Goal: Communication & Community: Connect with others

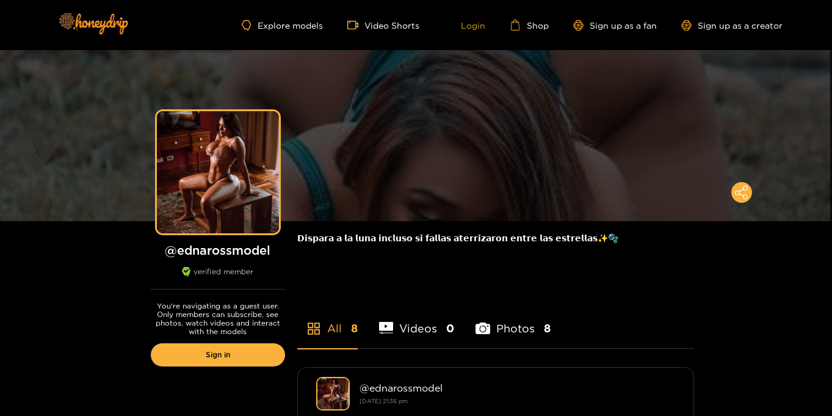
click at [477, 27] on link "Login" at bounding box center [465, 25] width 42 height 11
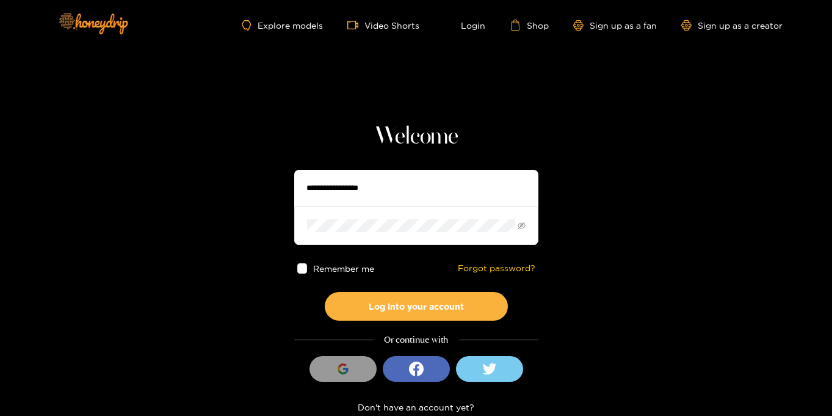
type input "**********"
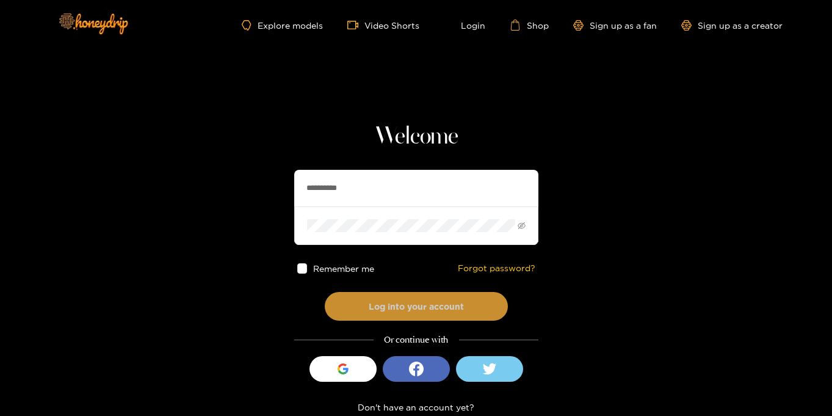
click at [413, 302] on button "Log into your account" at bounding box center [416, 306] width 183 height 29
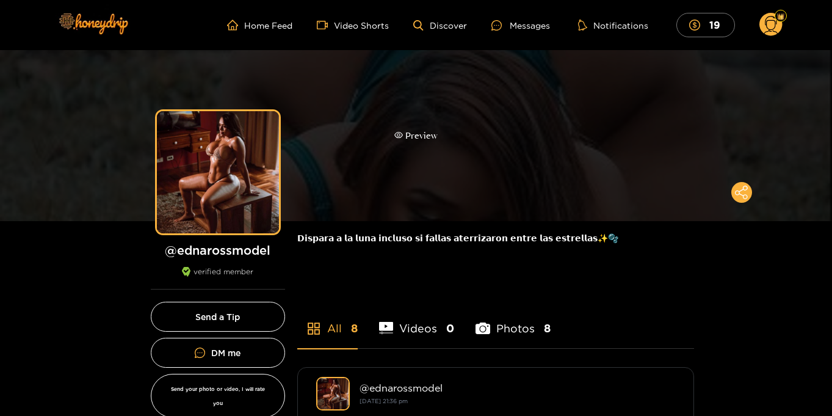
scroll to position [1, 0]
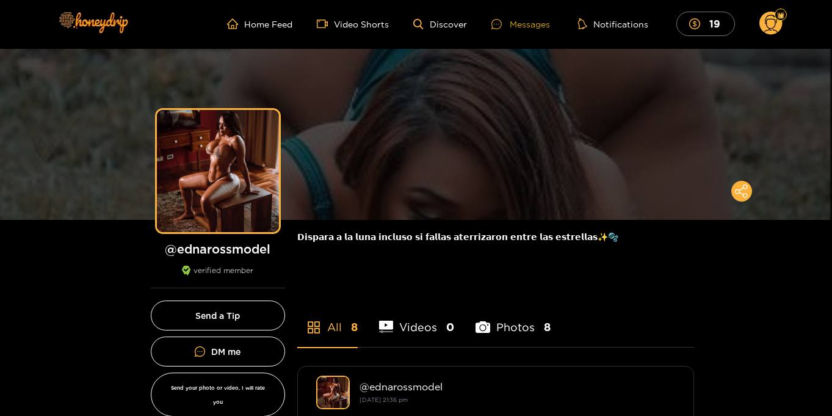
click at [519, 23] on div "Messages" at bounding box center [520, 24] width 59 height 14
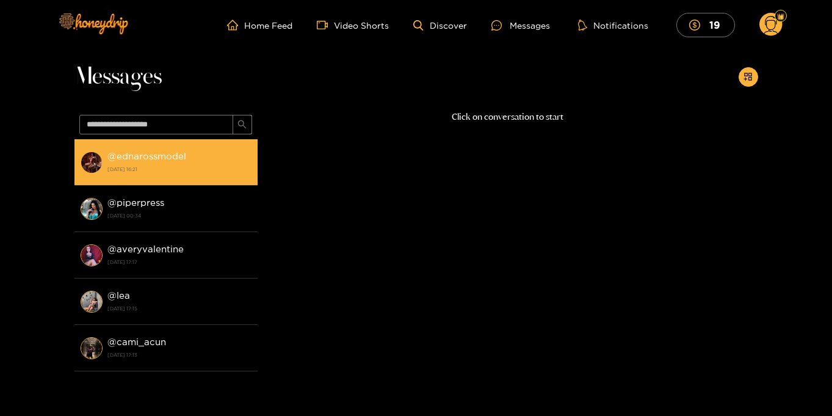
click at [179, 176] on li "@ ednarossmodel [DATE] 16:21" at bounding box center [165, 162] width 183 height 46
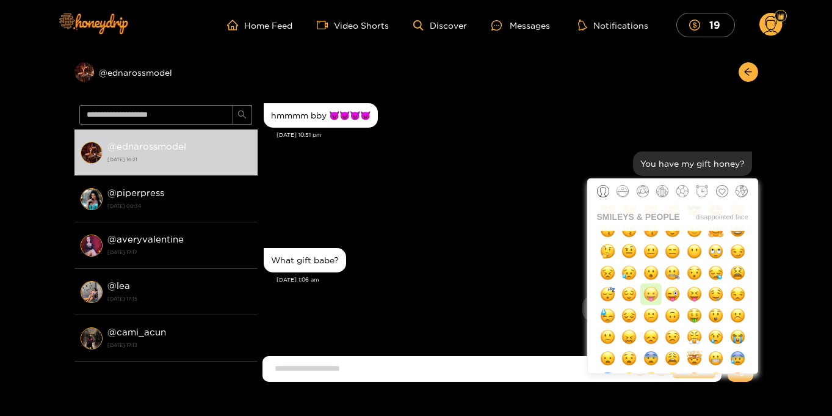
scroll to position [55, 0]
click at [606, 335] on img "button" at bounding box center [607, 335] width 15 height 15
type input "**"
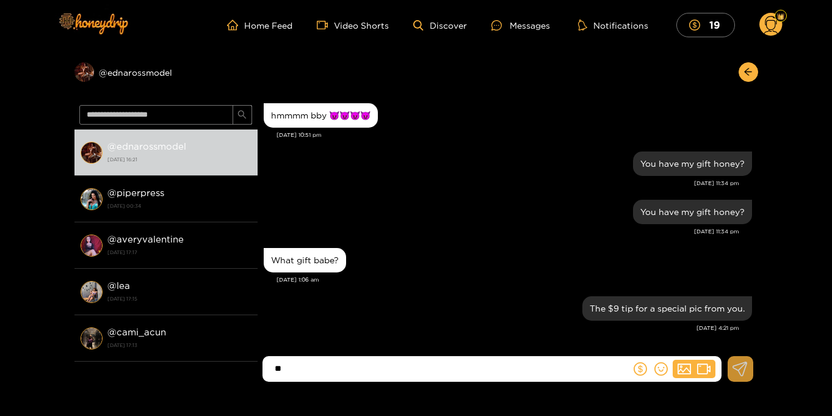
click at [739, 367] on icon at bounding box center [739, 368] width 15 height 15
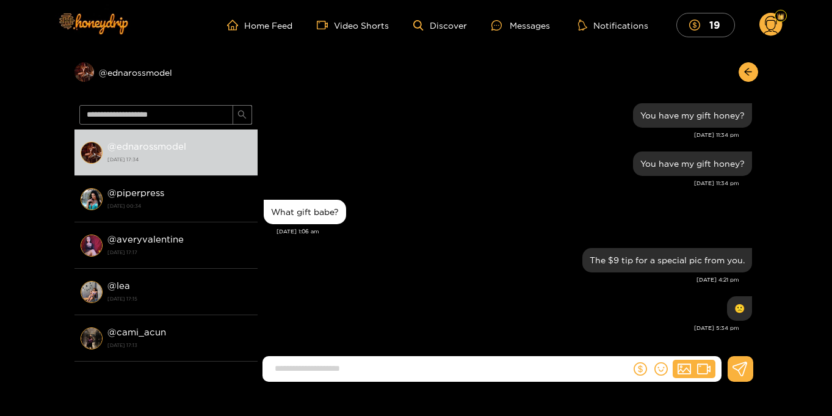
scroll to position [1, 0]
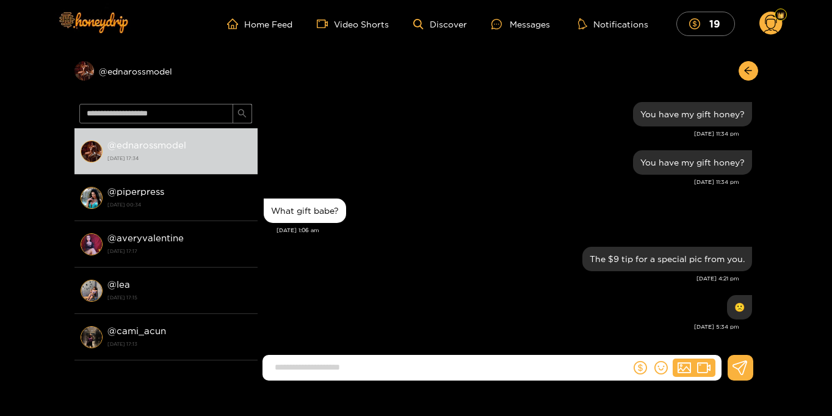
click at [770, 21] on circle at bounding box center [770, 23] width 23 height 23
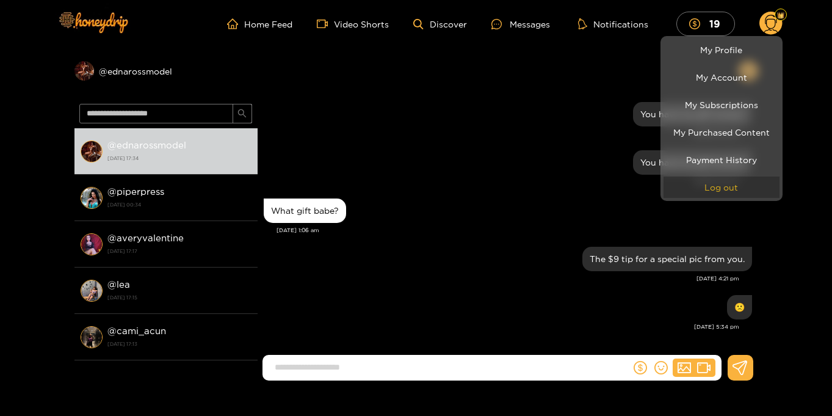
click at [718, 188] on button "Log out" at bounding box center [722, 186] width 116 height 21
